Goal: Find contact information: Find contact information

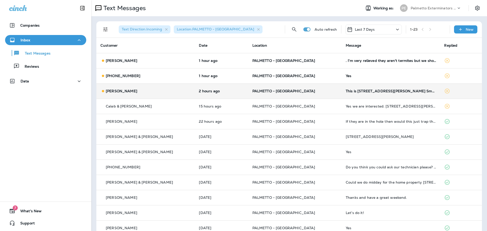
click at [169, 87] on td "[PERSON_NAME]" at bounding box center [145, 90] width 98 height 15
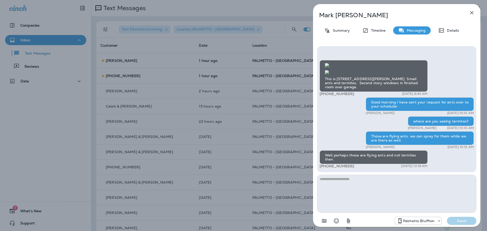
click at [472, 14] on icon "button" at bounding box center [471, 13] width 6 height 6
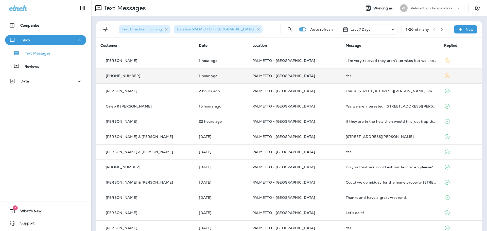
click at [309, 75] on p "PALMETTO - [GEOGRAPHIC_DATA]" at bounding box center [294, 76] width 85 height 4
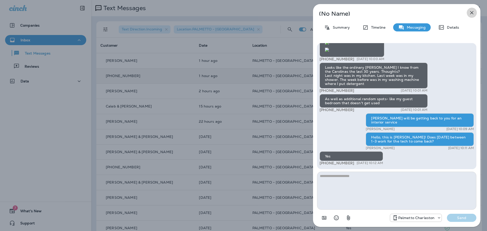
click at [471, 12] on icon "button" at bounding box center [471, 13] width 6 height 6
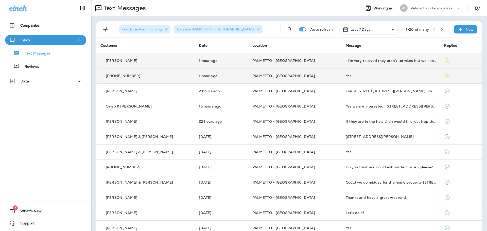
click at [315, 61] on p "PALMETTO - [GEOGRAPHIC_DATA]" at bounding box center [294, 61] width 85 height 4
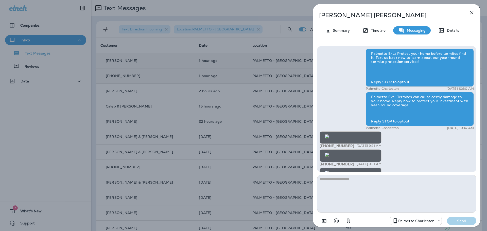
scroll to position [-490, 0]
click at [473, 12] on icon "button" at bounding box center [471, 13] width 6 height 6
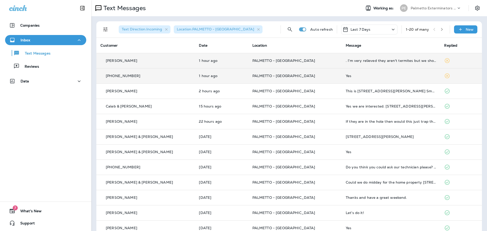
click at [312, 60] on p "PALMETTO - [GEOGRAPHIC_DATA]" at bounding box center [294, 61] width 85 height 4
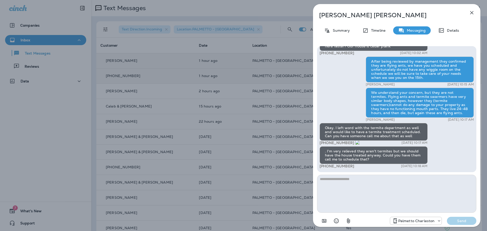
drag, startPoint x: 350, startPoint y: 142, endPoint x: 325, endPoint y: 142, distance: 25.1
click at [325, 142] on div "+1 (215) 840-2431 [DATE] 10:17 AM" at bounding box center [373, 143] width 108 height 4
copy span "215) 840-2431"
click at [471, 16] on button "button" at bounding box center [471, 13] width 10 height 10
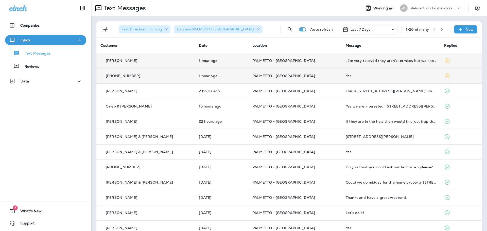
click at [440, 30] on icon "button" at bounding box center [442, 30] width 4 height 4
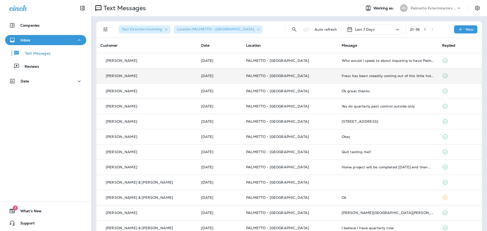
click at [320, 76] on p "PALMETTO - [GEOGRAPHIC_DATA]" at bounding box center [289, 76] width 87 height 4
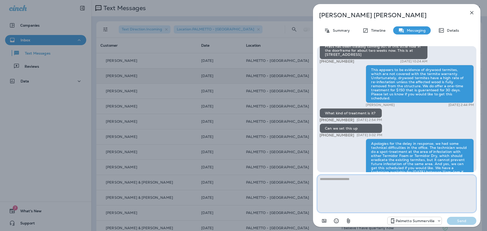
scroll to position [0, 0]
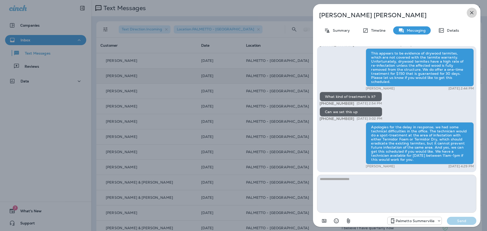
click at [471, 14] on icon "button" at bounding box center [471, 13] width 6 height 6
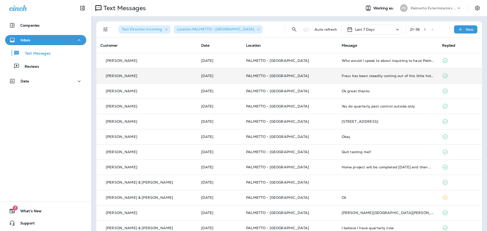
click at [179, 76] on div "[PERSON_NAME]" at bounding box center [146, 75] width 93 height 5
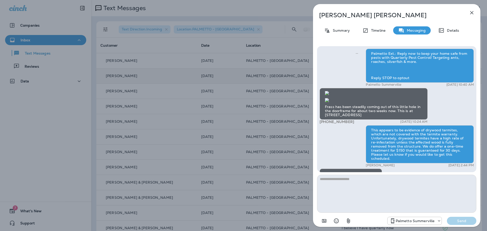
scroll to position [-321, 0]
click at [472, 12] on icon "button" at bounding box center [471, 12] width 3 height 3
